Goal: Entertainment & Leisure: Consume media (video, audio)

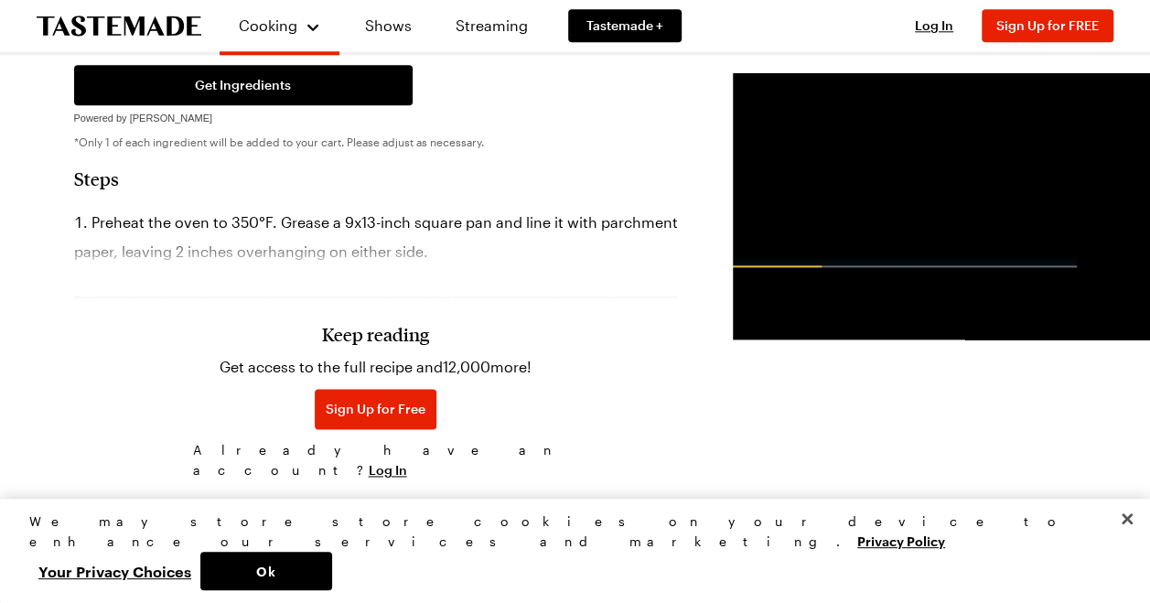
scroll to position [1098, 0]
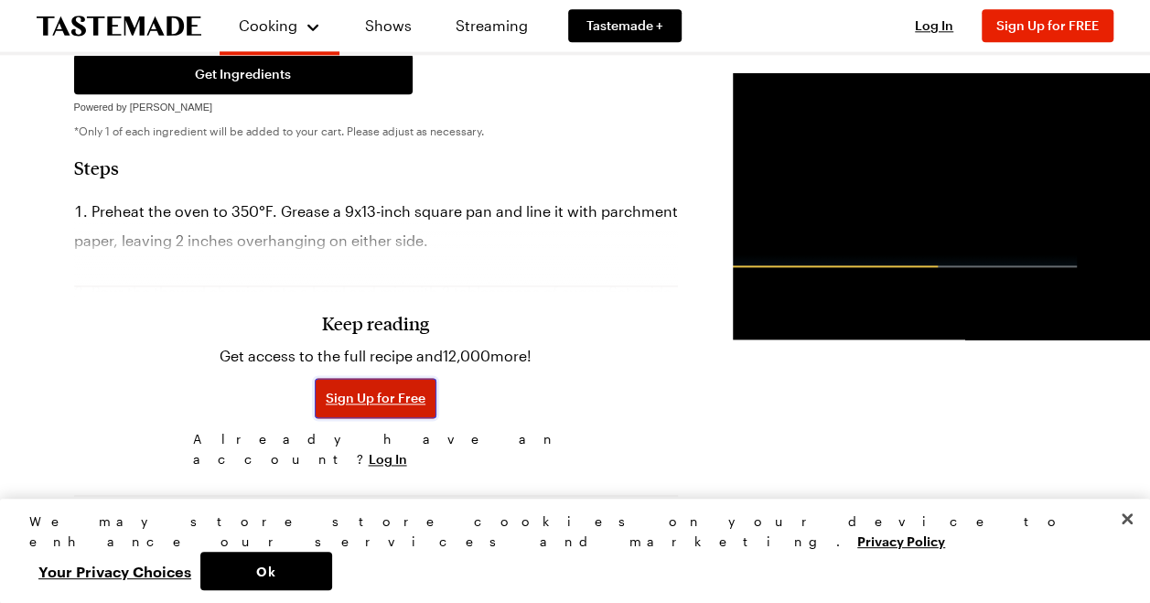
click at [326, 389] on span "Sign Up for Free" at bounding box center [376, 398] width 100 height 18
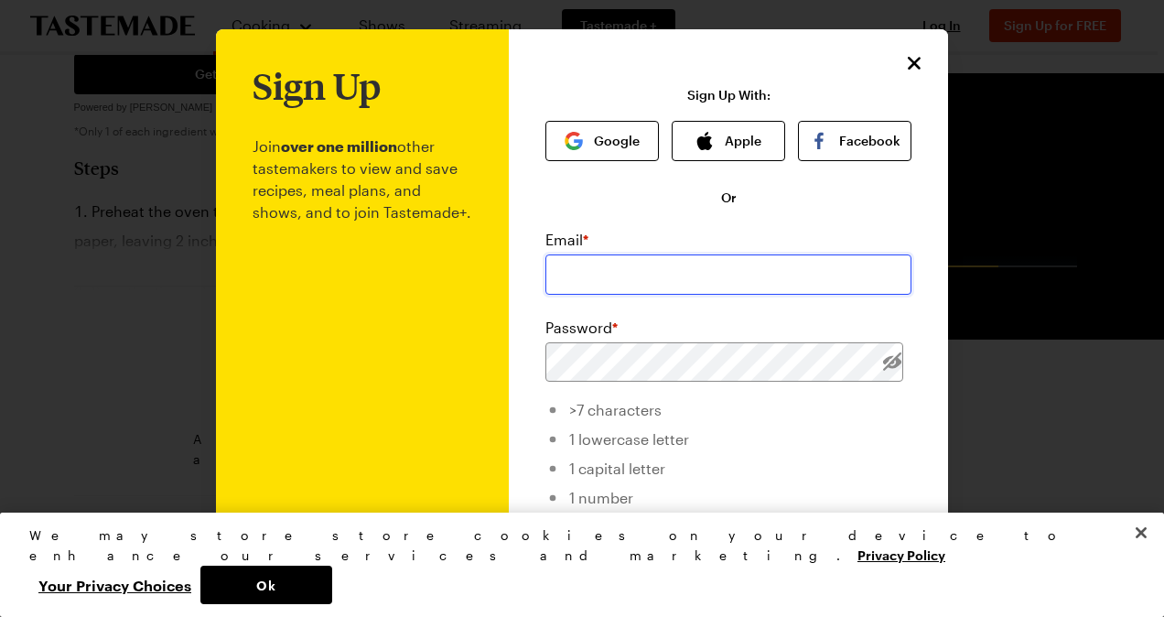
click at [607, 274] on input "email" at bounding box center [728, 274] width 366 height 40
click at [582, 153] on button "Google" at bounding box center [601, 141] width 113 height 40
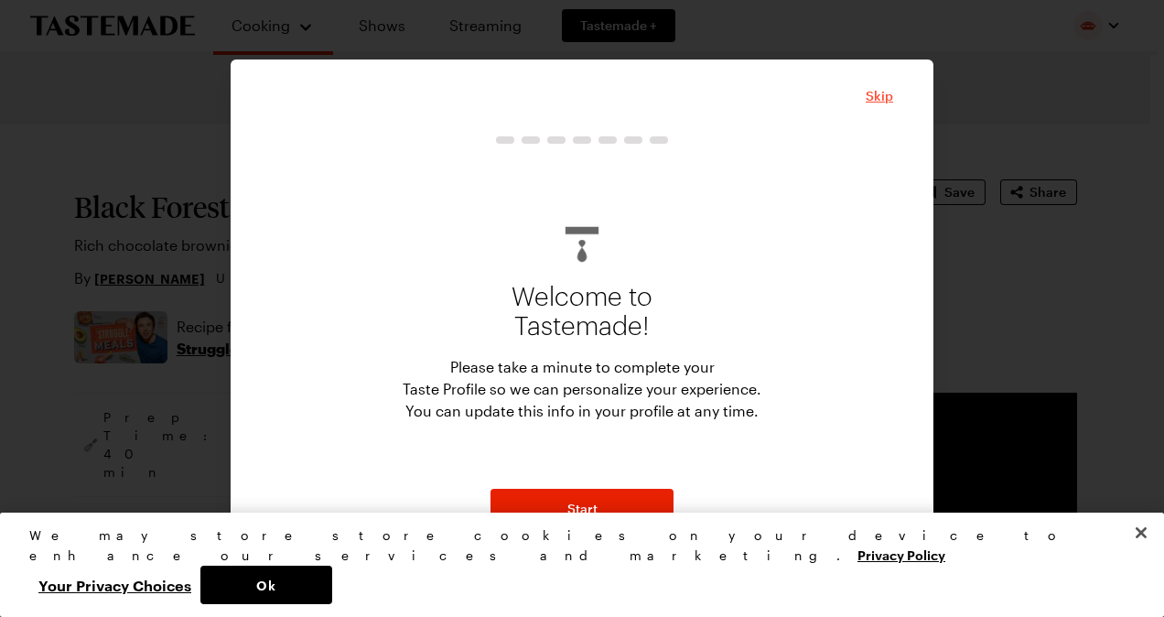
click at [879, 101] on span "Skip" at bounding box center [879, 96] width 27 height 18
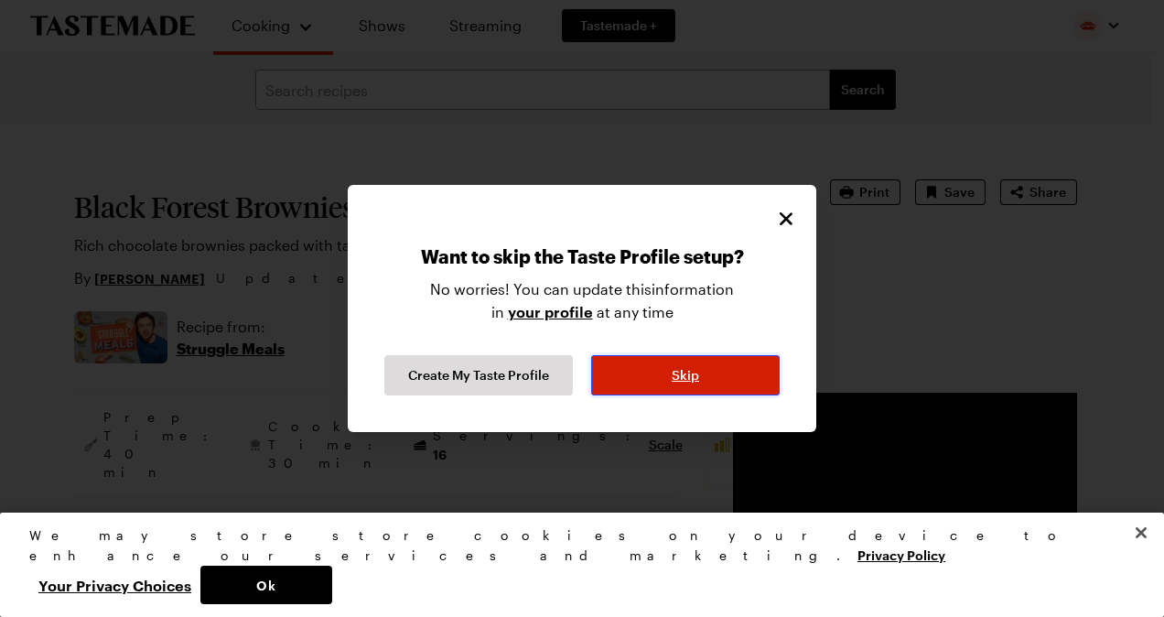
click at [706, 378] on button "Skip" at bounding box center [685, 375] width 188 height 40
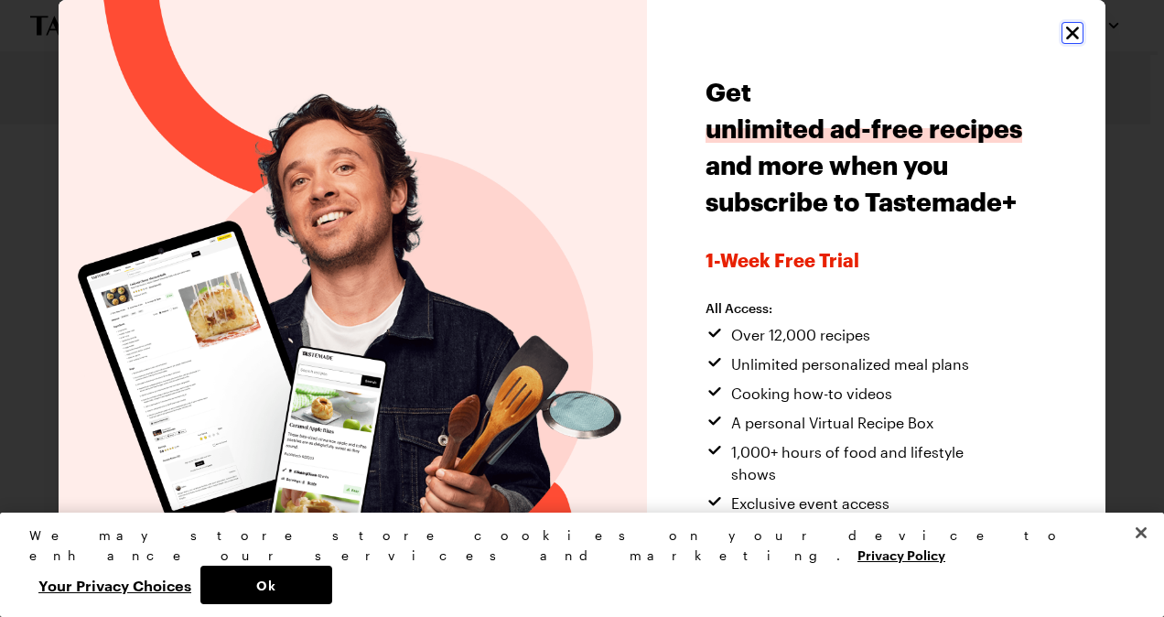
click at [1065, 29] on icon "Close" at bounding box center [1072, 33] width 22 height 22
type textarea "x"
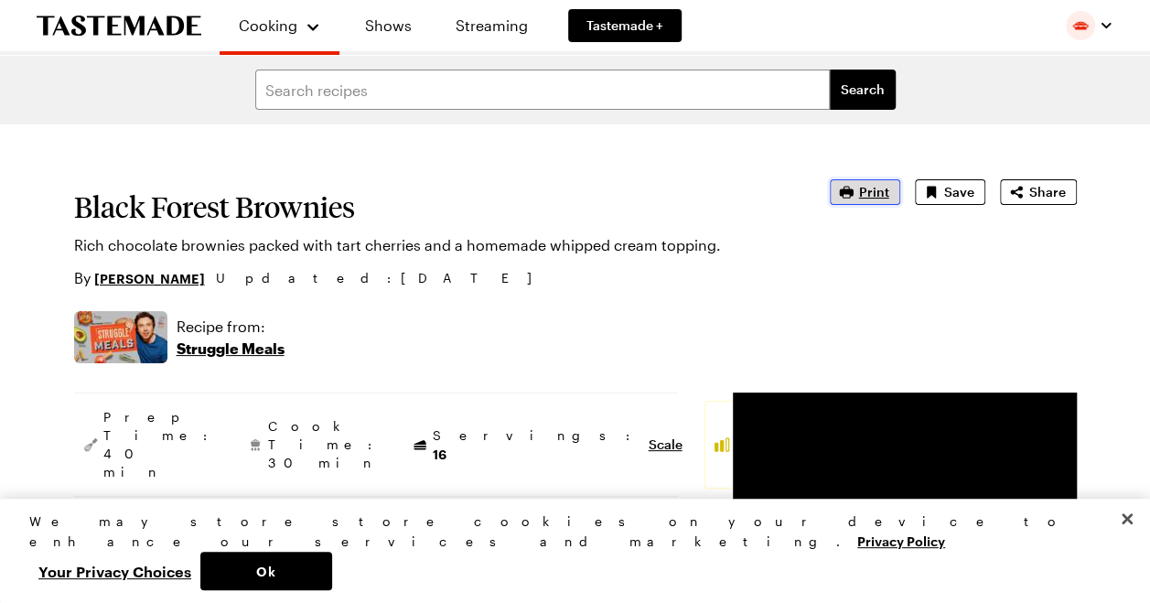
click at [853, 190] on icon "button" at bounding box center [846, 192] width 14 height 12
click at [397, 27] on link "Shows" at bounding box center [388, 25] width 83 height 51
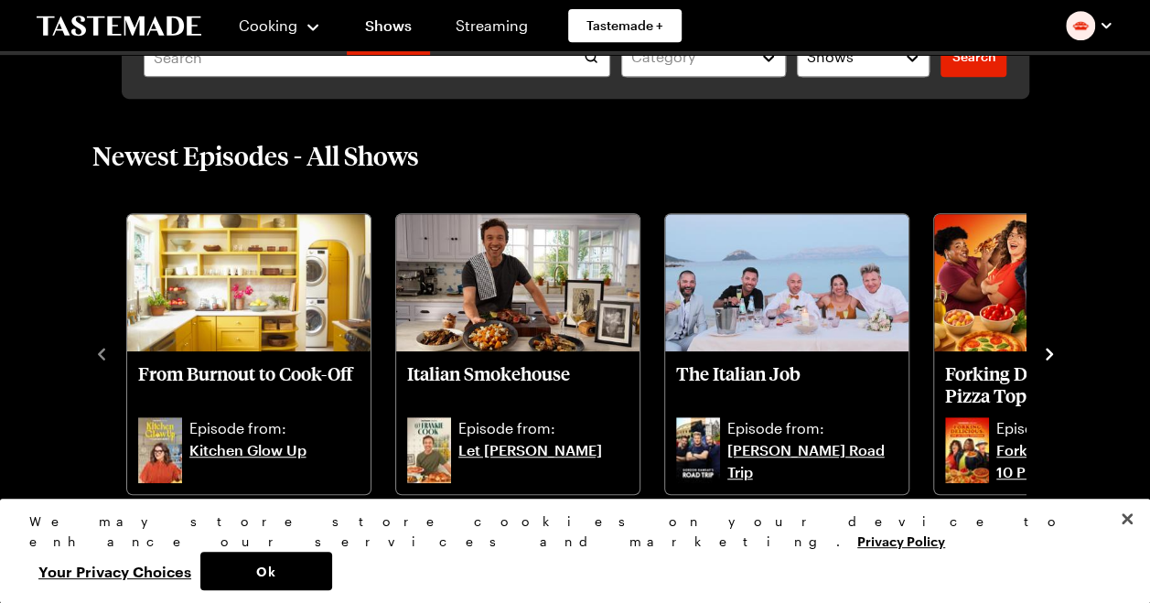
scroll to position [457, 0]
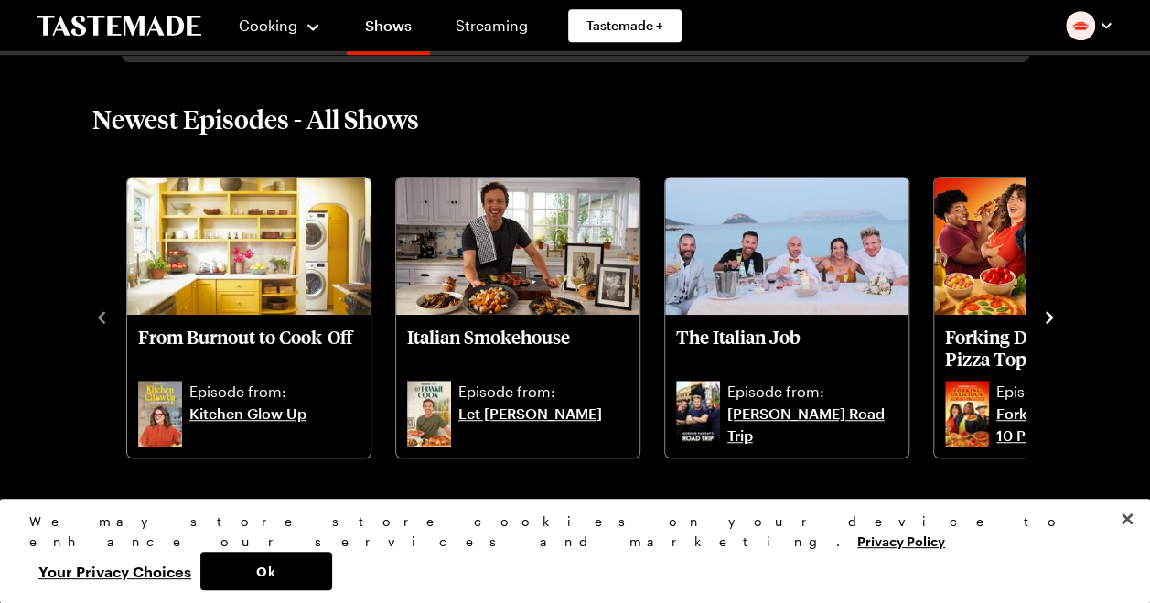
click at [1043, 317] on icon "navigate to next item" at bounding box center [1049, 317] width 18 height 18
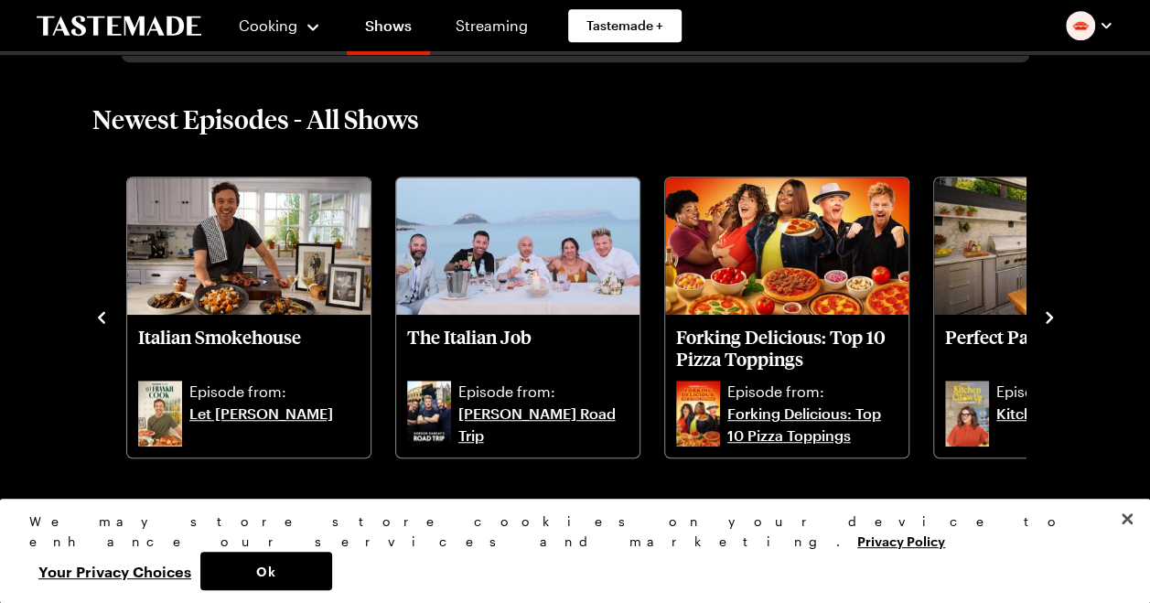
click at [1043, 317] on icon "navigate to next item" at bounding box center [1049, 317] width 18 height 18
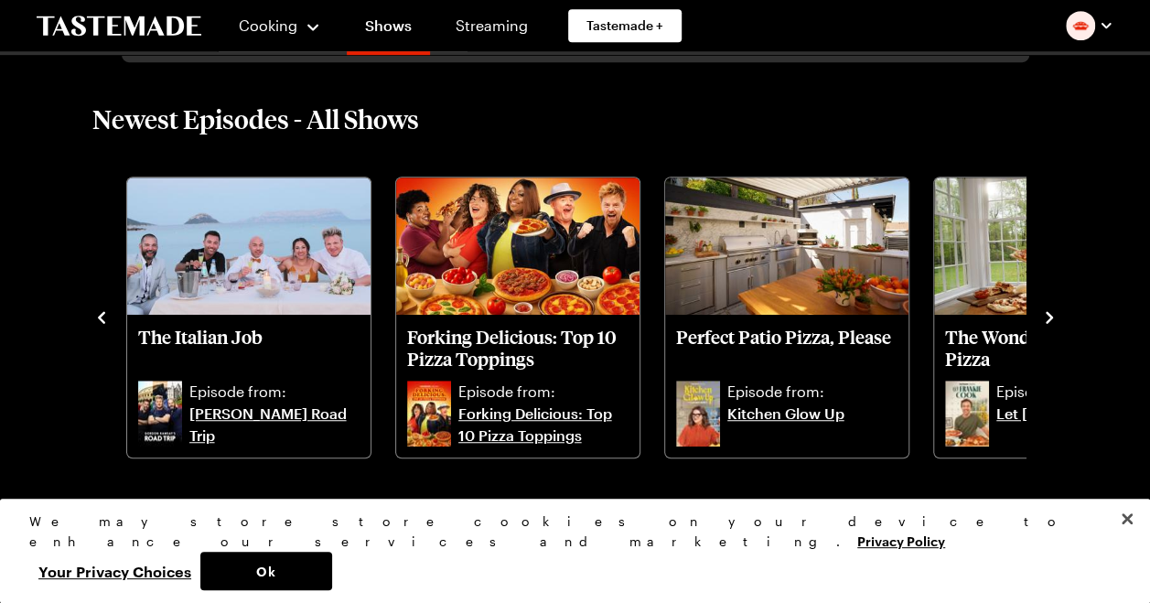
click at [1043, 317] on icon "navigate to next item" at bounding box center [1049, 317] width 18 height 18
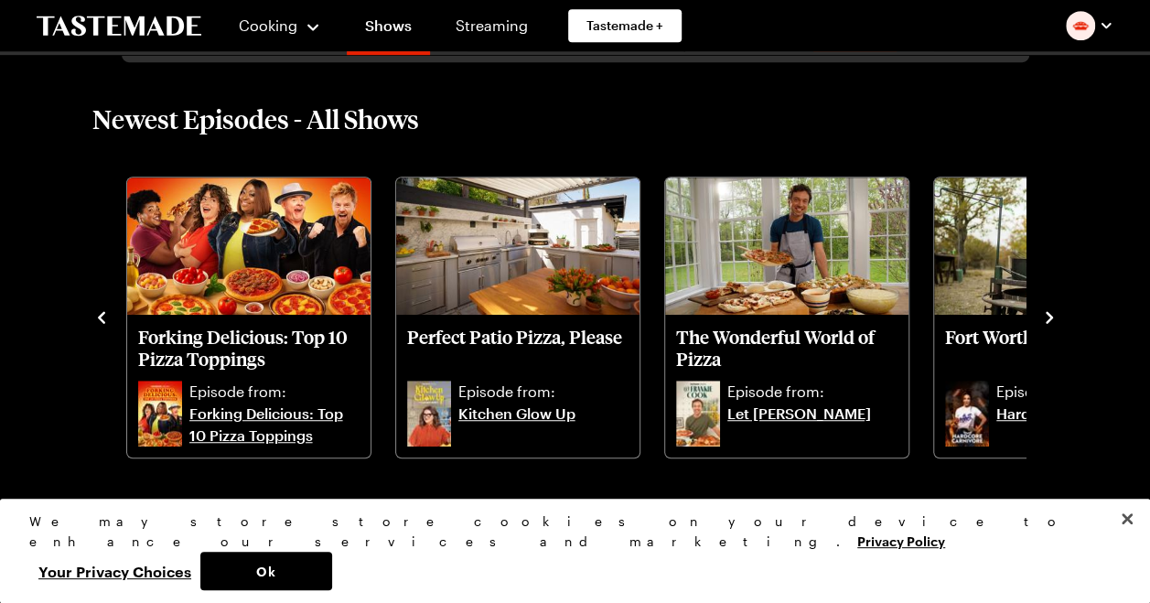
click at [1043, 317] on icon "navigate to next item" at bounding box center [1049, 317] width 18 height 18
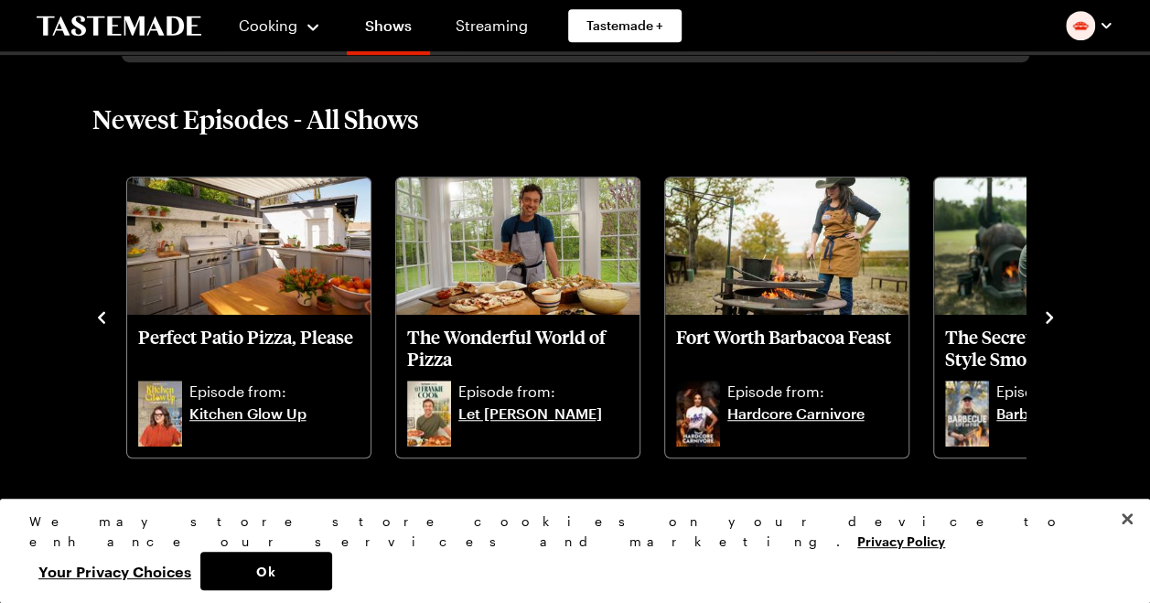
click at [1043, 317] on icon "navigate to next item" at bounding box center [1049, 317] width 18 height 18
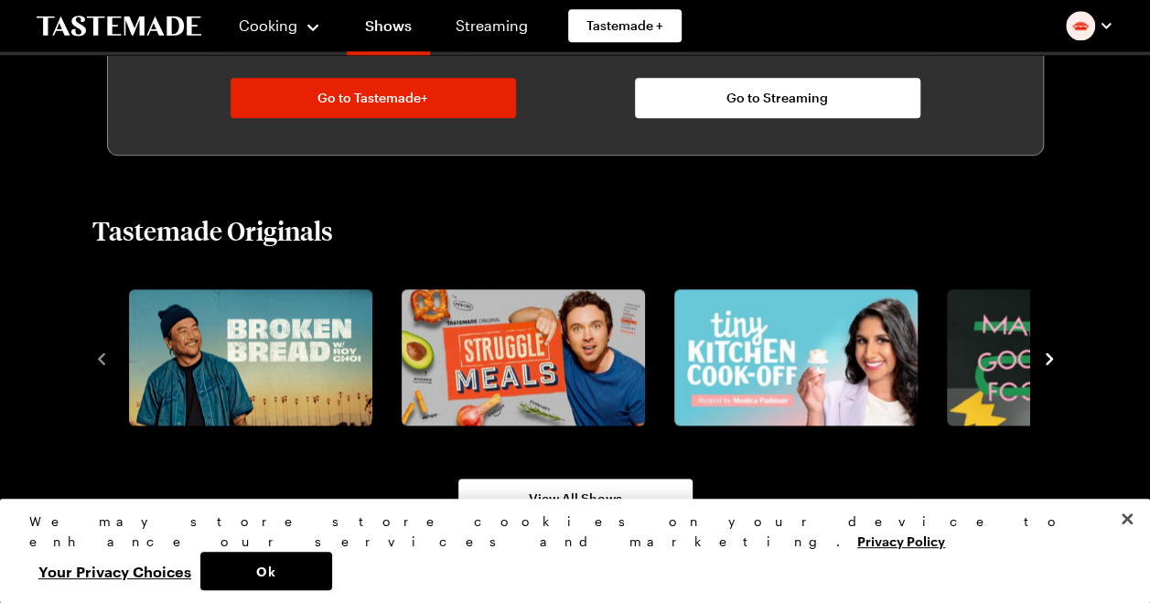
scroll to position [1098, 0]
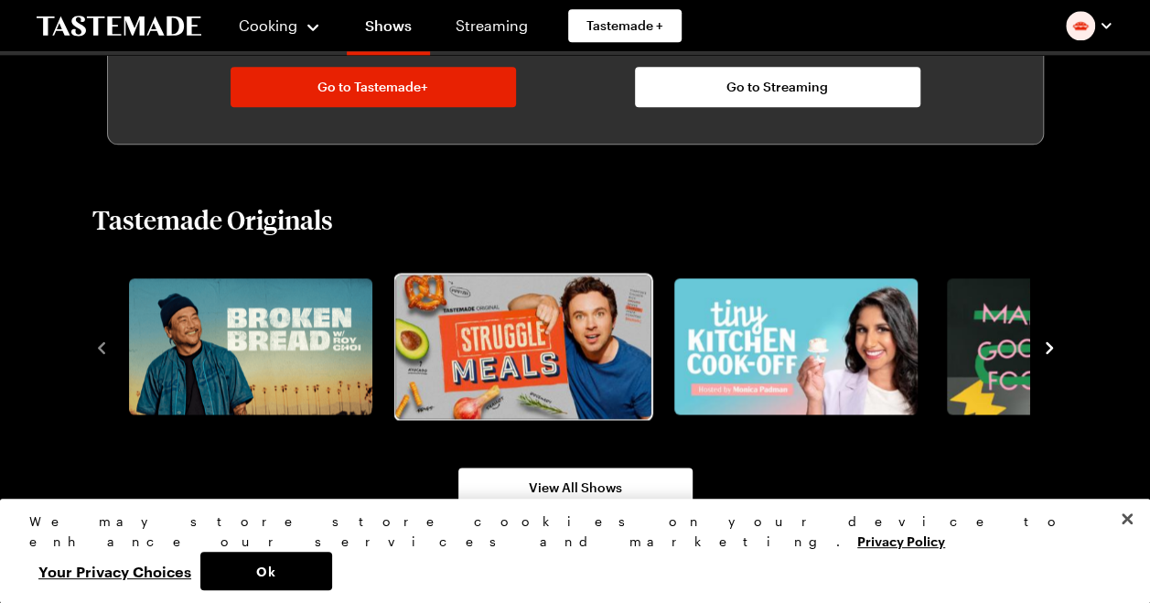
click at [565, 351] on img "2 / 8" at bounding box center [522, 346] width 255 height 144
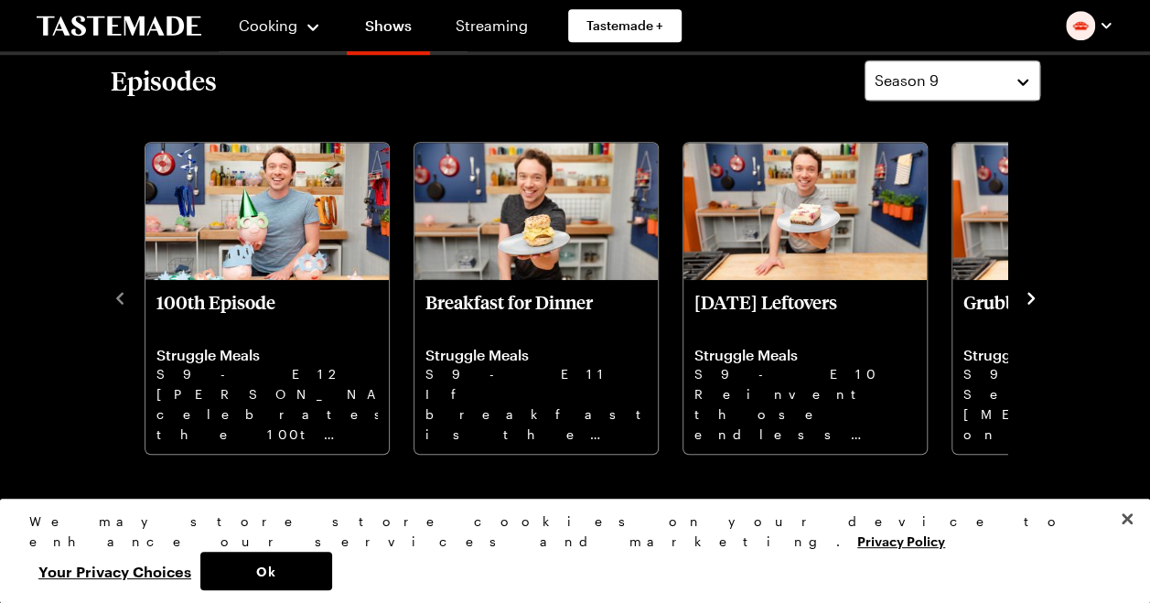
scroll to position [549, 0]
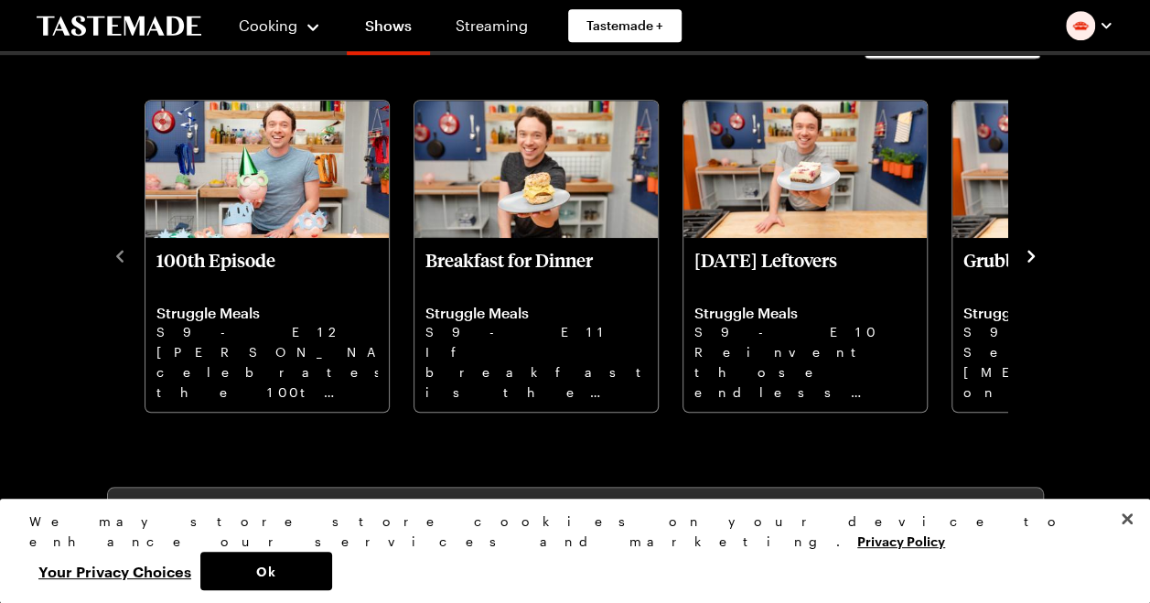
click at [1023, 253] on icon "navigate to next item" at bounding box center [1031, 256] width 18 height 18
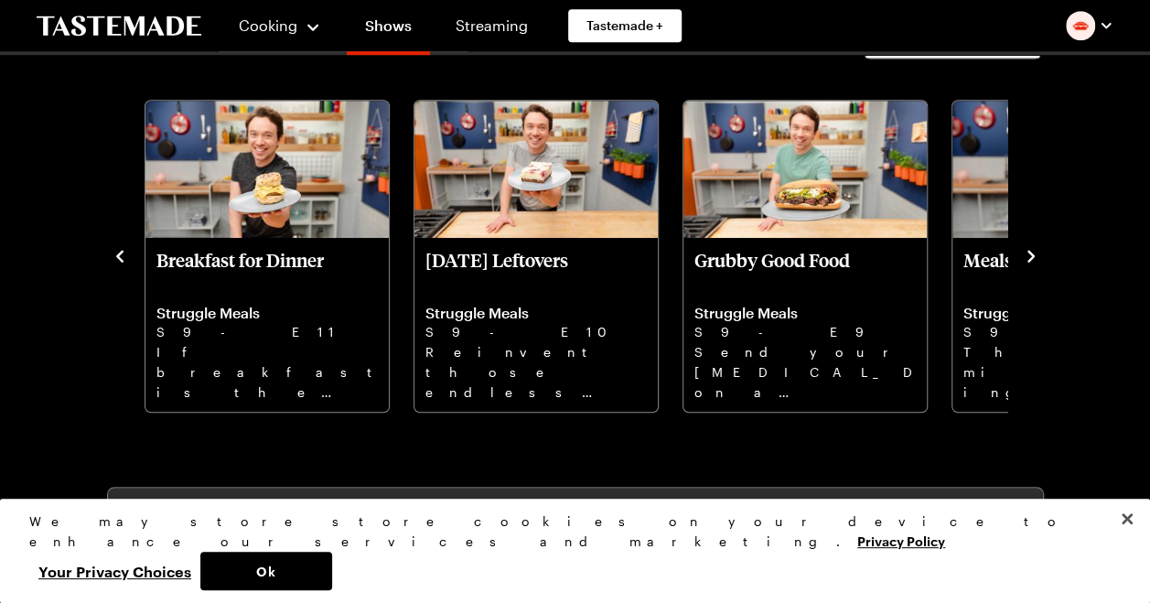
click at [1030, 247] on icon "navigate to next item" at bounding box center [1031, 256] width 18 height 18
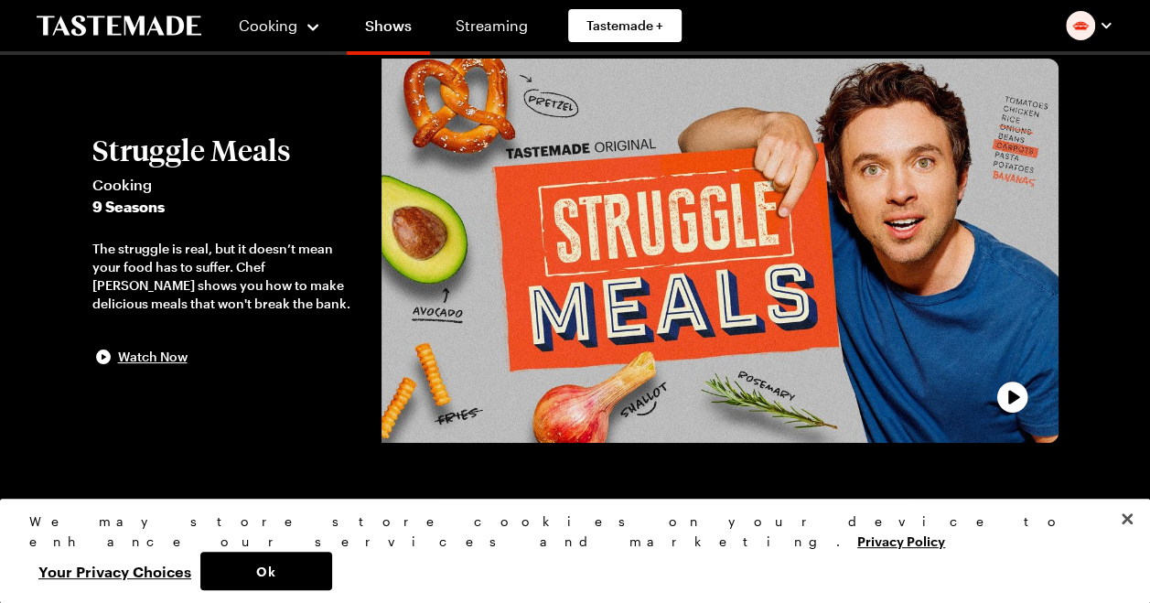
scroll to position [0, 0]
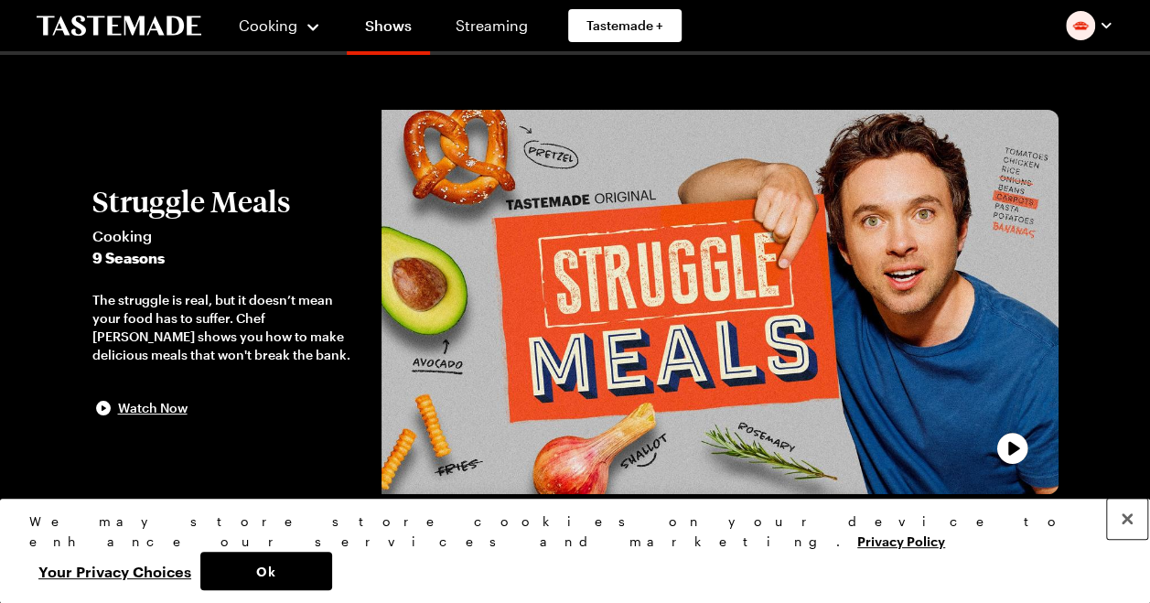
click at [1138, 539] on button "Close" at bounding box center [1127, 519] width 40 height 40
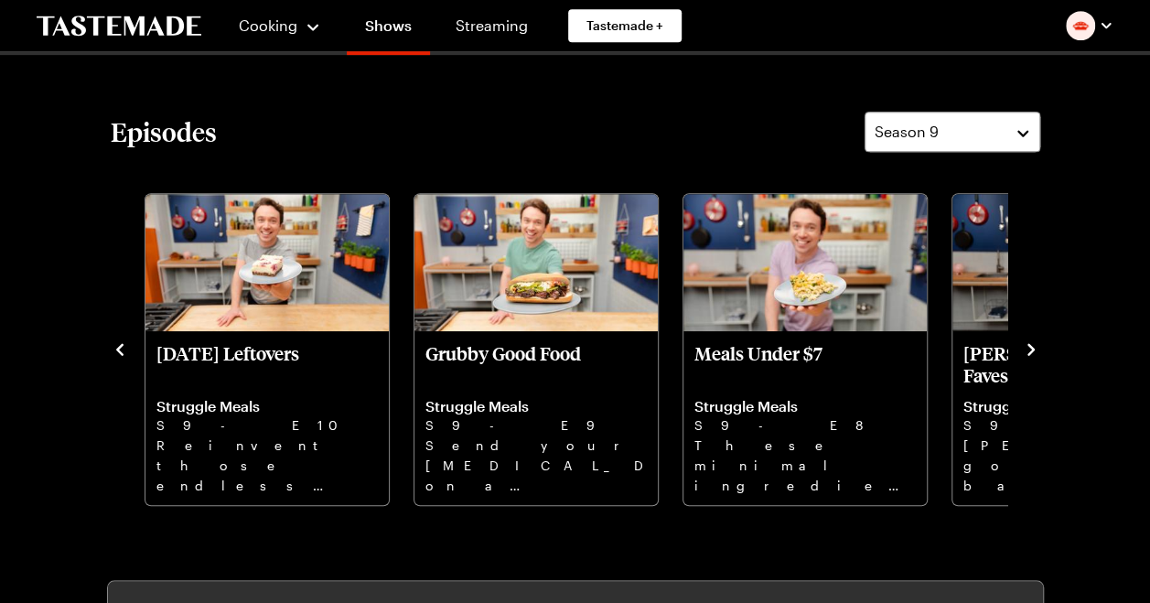
scroll to position [457, 0]
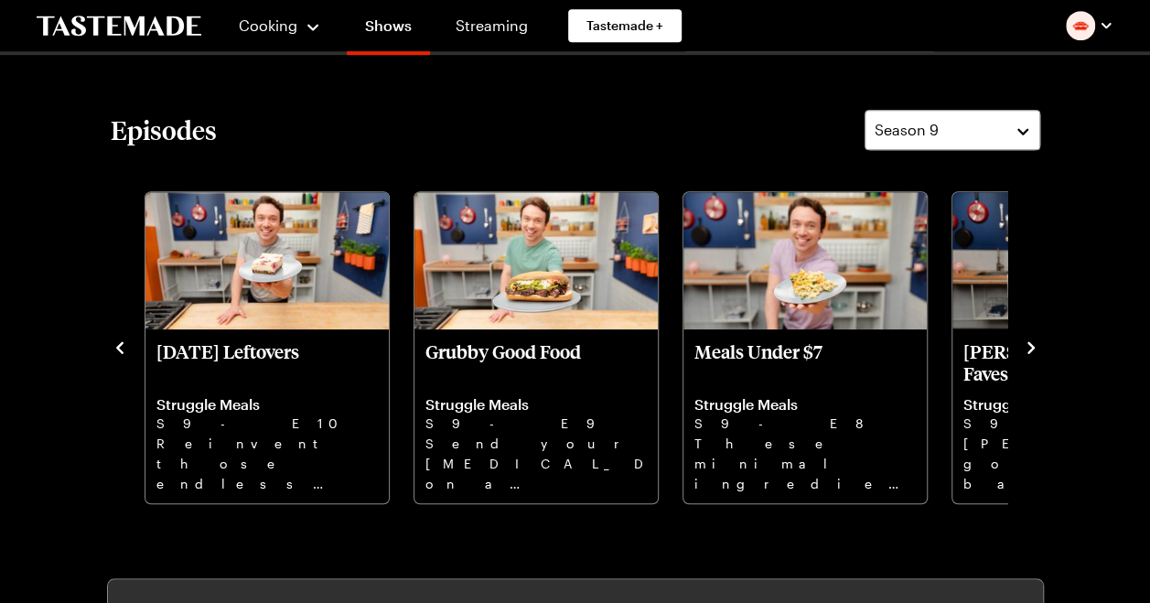
click at [1038, 346] on icon "navigate to next item" at bounding box center [1031, 348] width 18 height 18
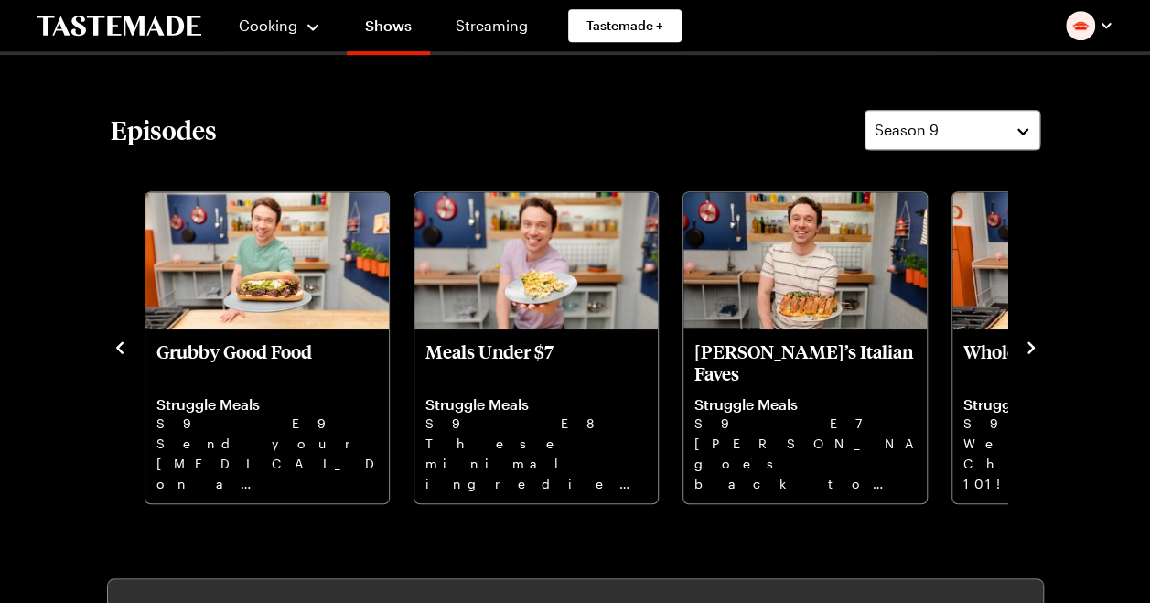
click at [1038, 346] on icon "navigate to next item" at bounding box center [1031, 348] width 18 height 18
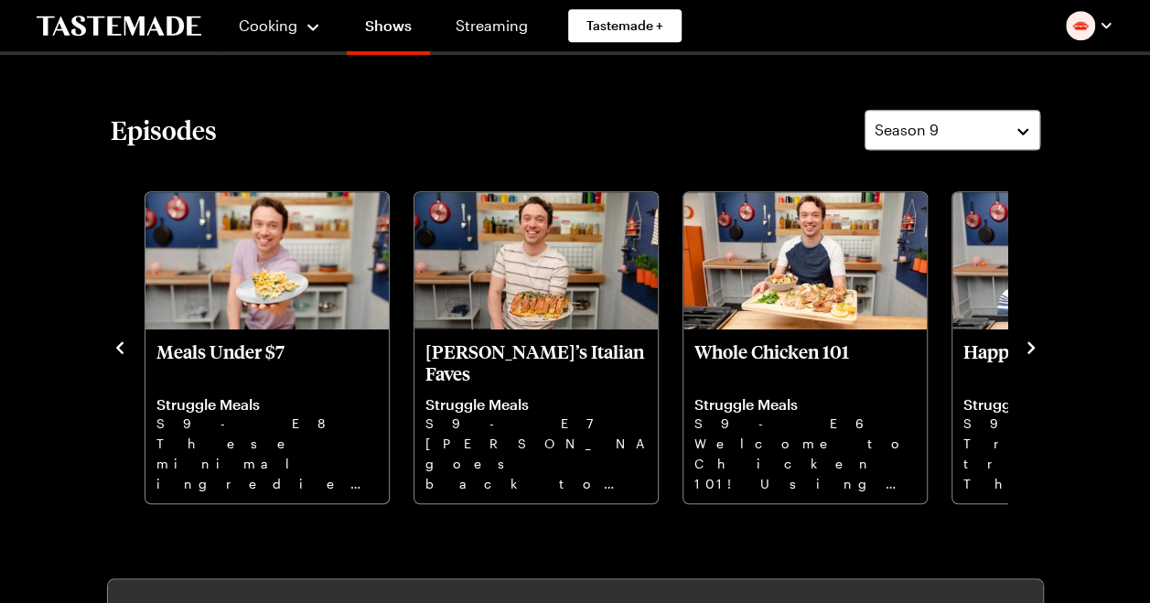
click at [1038, 346] on icon "navigate to next item" at bounding box center [1031, 348] width 18 height 18
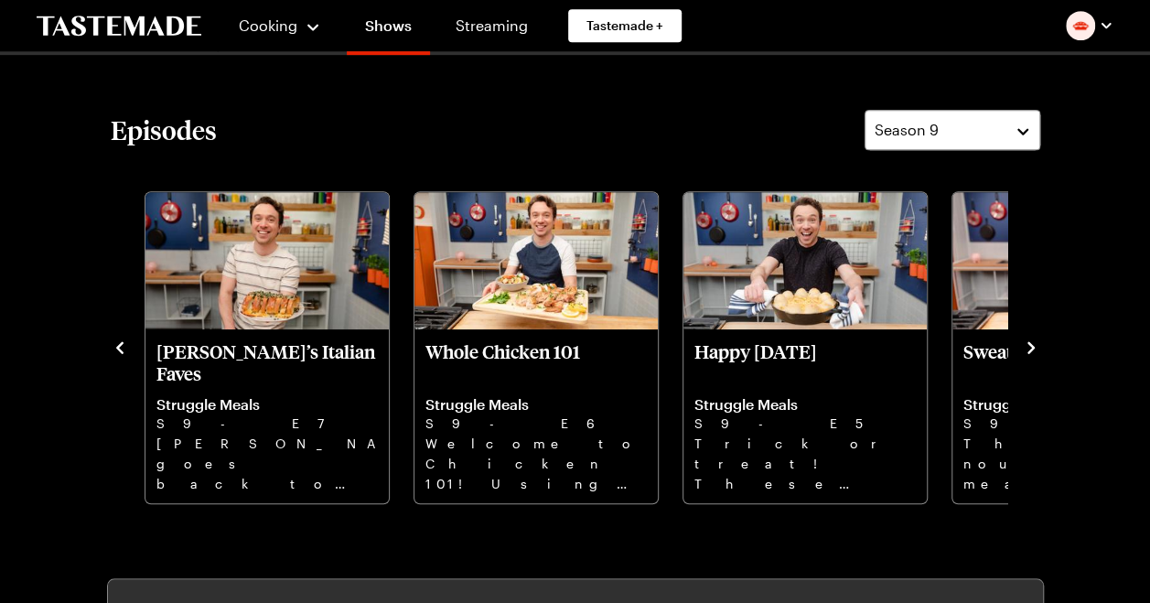
click at [1038, 346] on icon "navigate to next item" at bounding box center [1031, 348] width 18 height 18
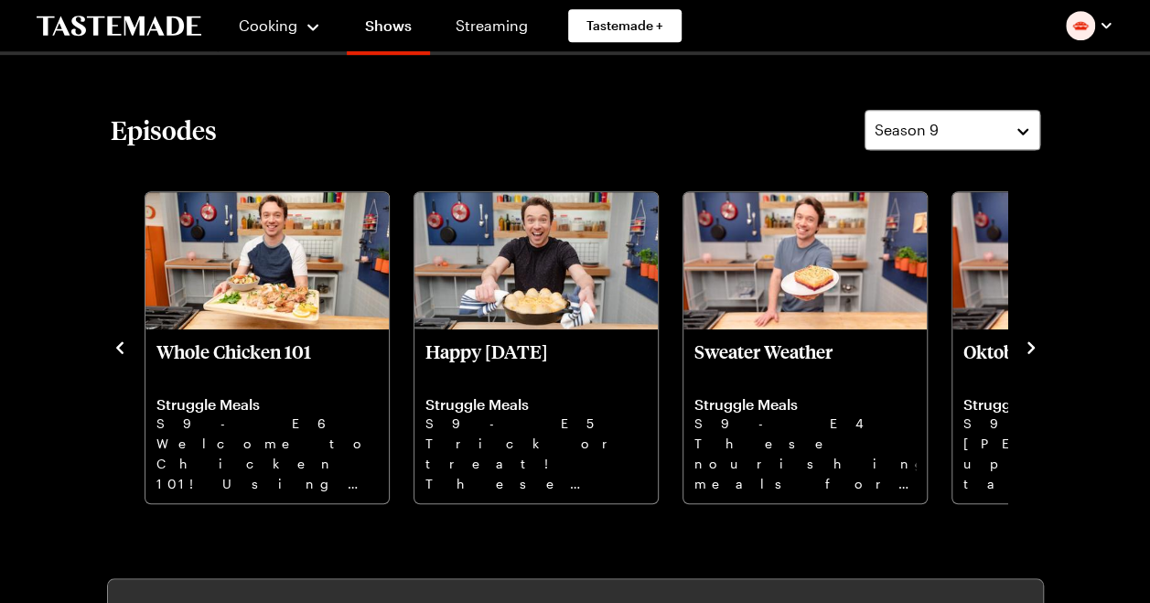
click at [1038, 346] on icon "navigate to next item" at bounding box center [1031, 348] width 18 height 18
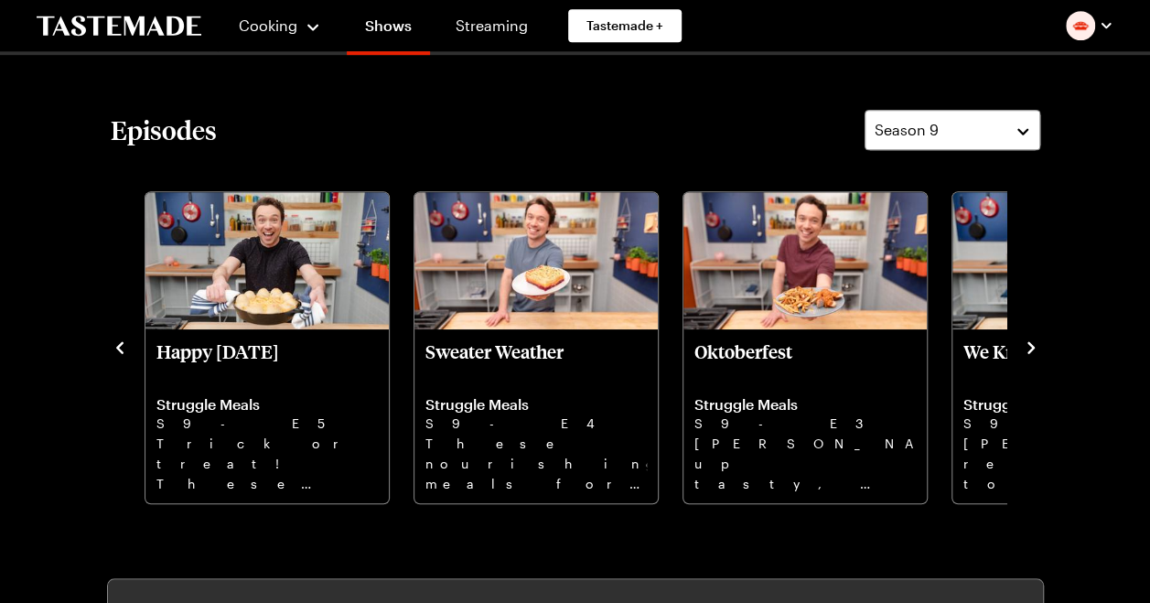
click at [1038, 346] on icon "navigate to next item" at bounding box center [1031, 348] width 18 height 18
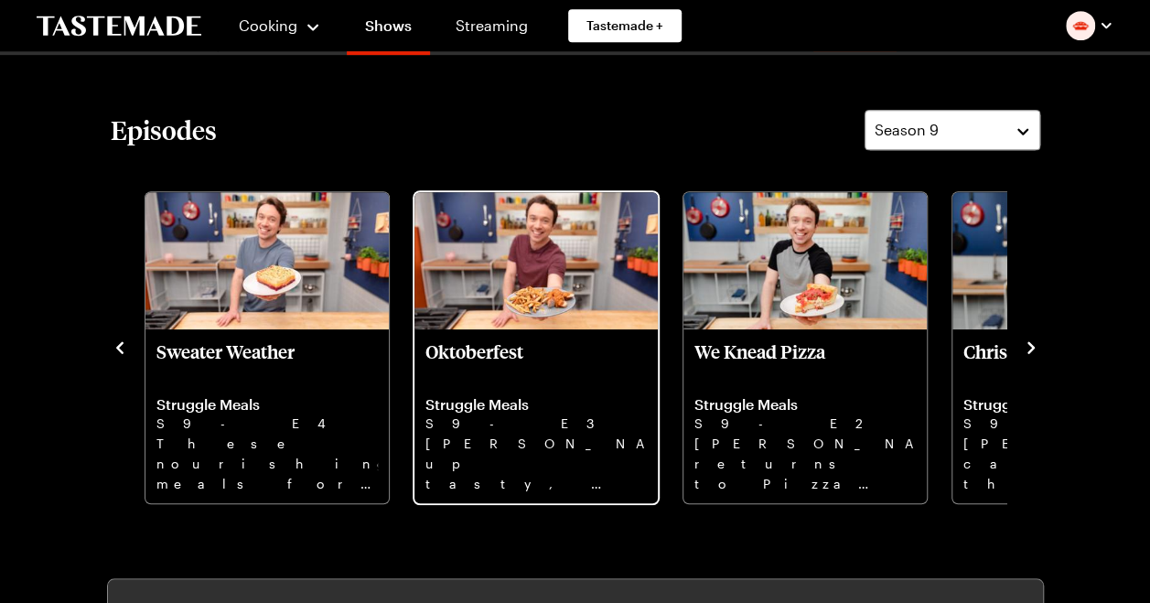
click at [526, 294] on img "Oktoberfest" at bounding box center [535, 260] width 243 height 137
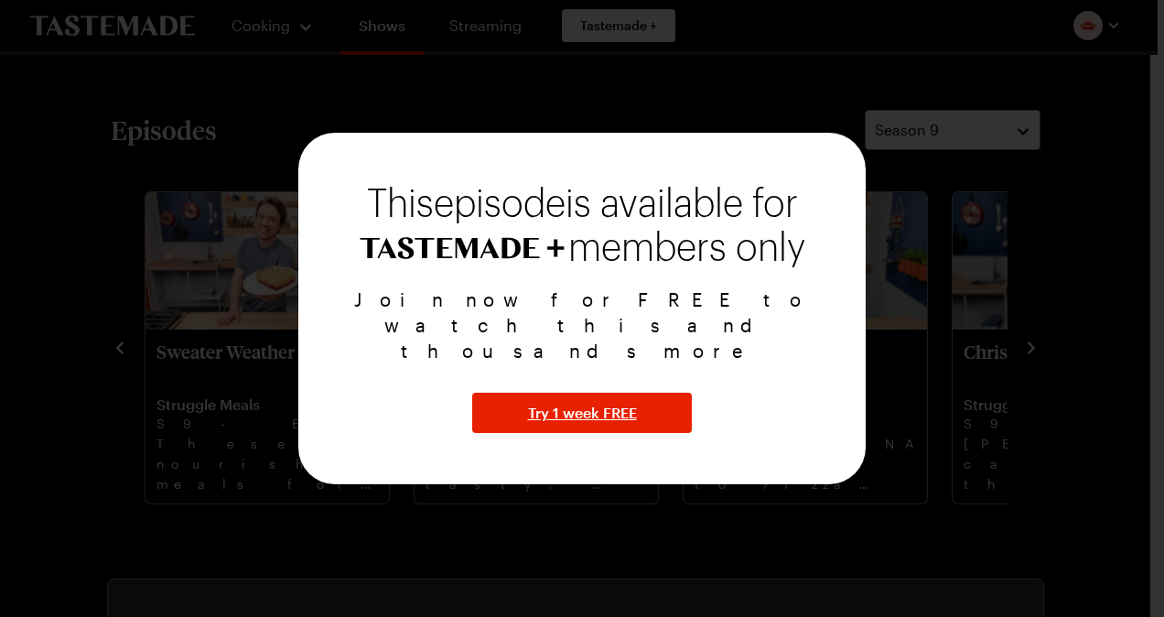
click at [937, 82] on div at bounding box center [582, 308] width 1164 height 617
